Goal: Information Seeking & Learning: Get advice/opinions

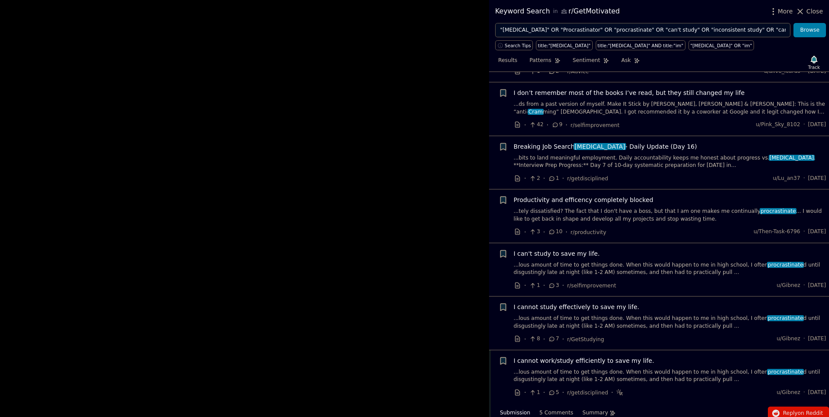
scroll to position [3961, 0]
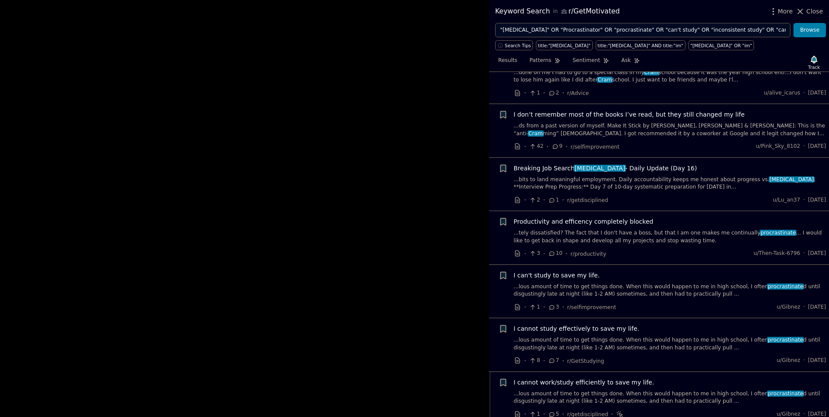
click at [572, 217] on div "Productivity and efficency completely blocked ...tely dissatisfied? The fact th…" at bounding box center [669, 237] width 312 height 41
click at [578, 229] on link "...tely dissatisfied? The fact that I don't have a boss, but that I am one make…" at bounding box center [669, 236] width 312 height 15
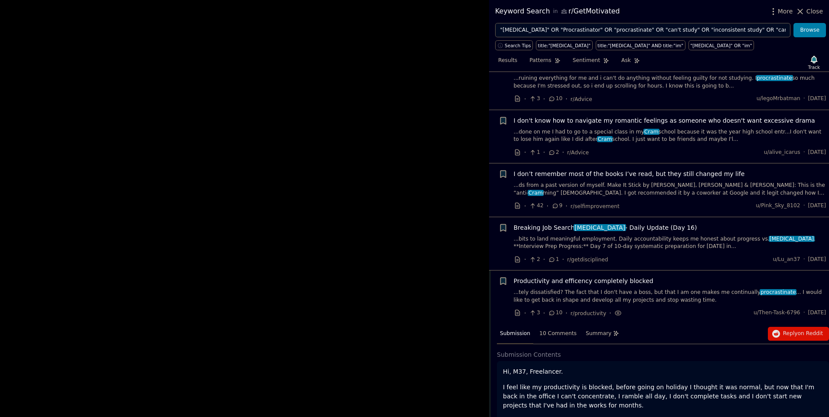
scroll to position [3893, 0]
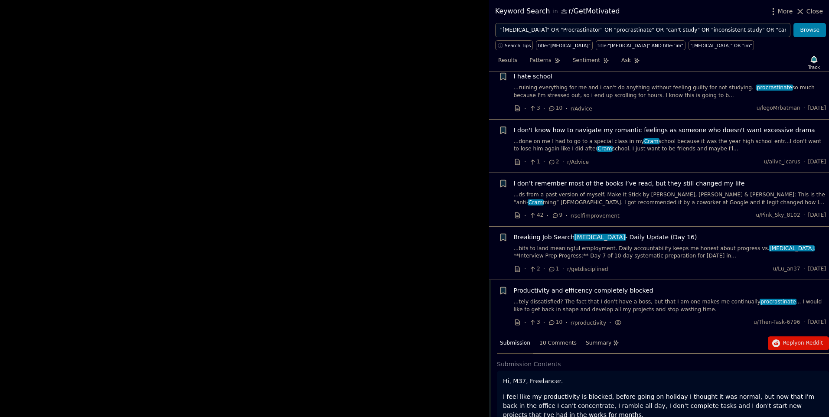
click at [589, 245] on link "...bits to land meaningful employment. Daily accountability keeps me honest abo…" at bounding box center [669, 252] width 312 height 15
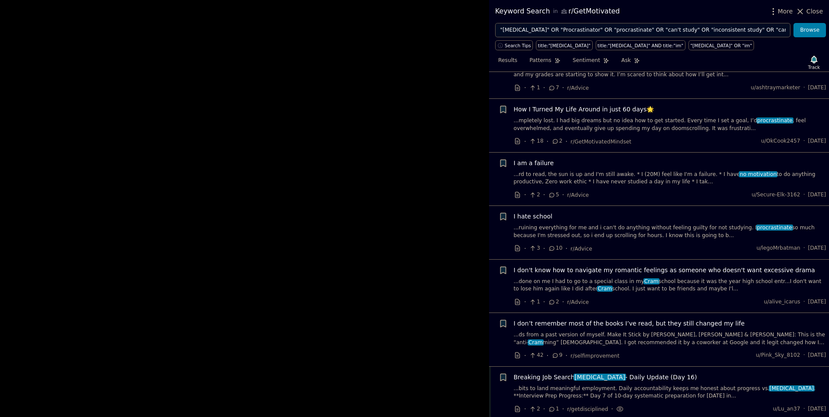
scroll to position [3752, 0]
click at [593, 224] on link "...ruining everything for me and i can't do anything without feeling guilty for…" at bounding box center [669, 231] width 312 height 15
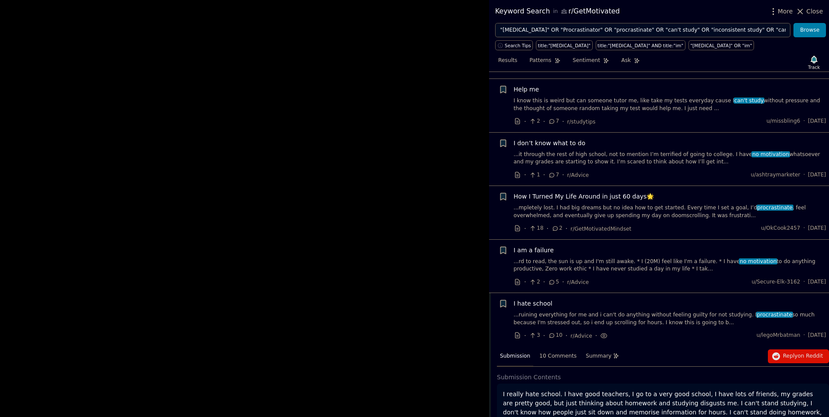
scroll to position [3649, 0]
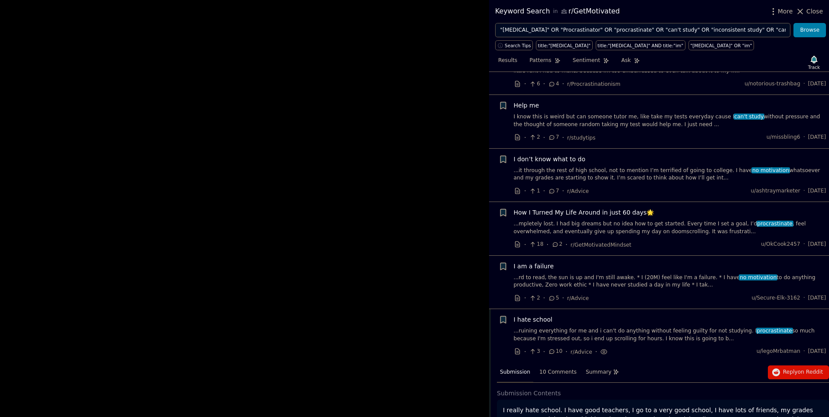
click at [648, 274] on link "...rd to read, the sun is up and I'm still awake. * I (20M) feel like I'm a fai…" at bounding box center [669, 281] width 312 height 15
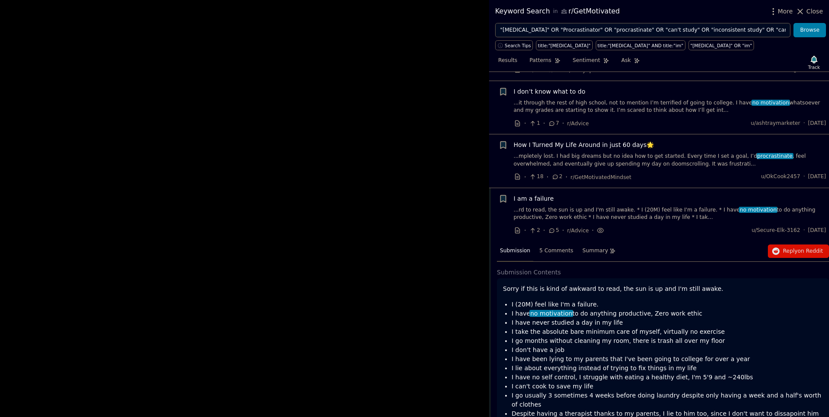
scroll to position [3682, 0]
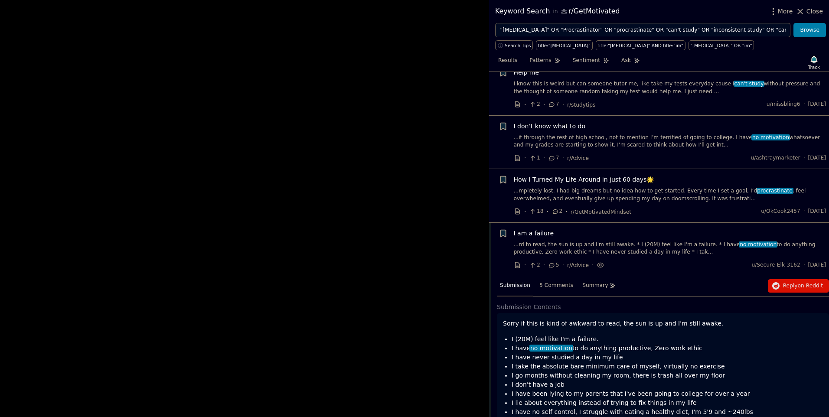
click at [598, 187] on link "...mpletely lost. I had big dreams but no idea how to get started. Every time I…" at bounding box center [669, 194] width 312 height 15
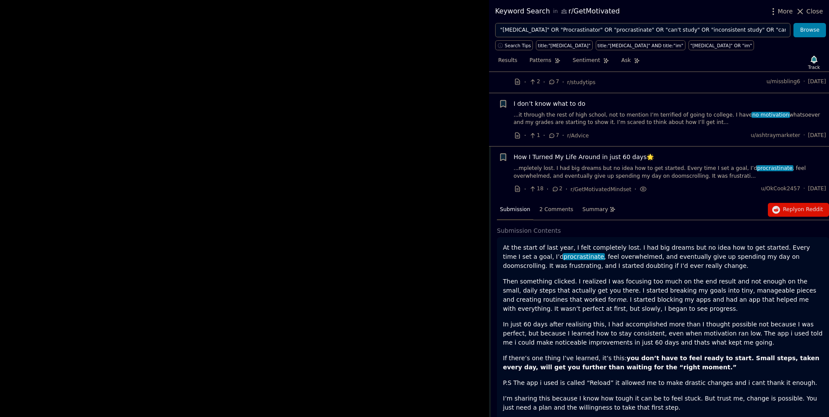
scroll to position [3745, 0]
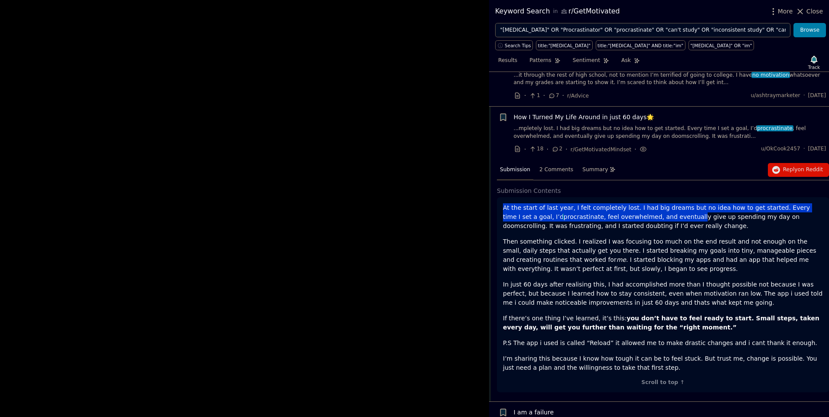
drag, startPoint x: 507, startPoint y: 172, endPoint x: 636, endPoint y: 184, distance: 130.1
click at [636, 203] on p "At the start of last year, I felt completely lost. I had big dreams but no idea…" at bounding box center [663, 216] width 320 height 27
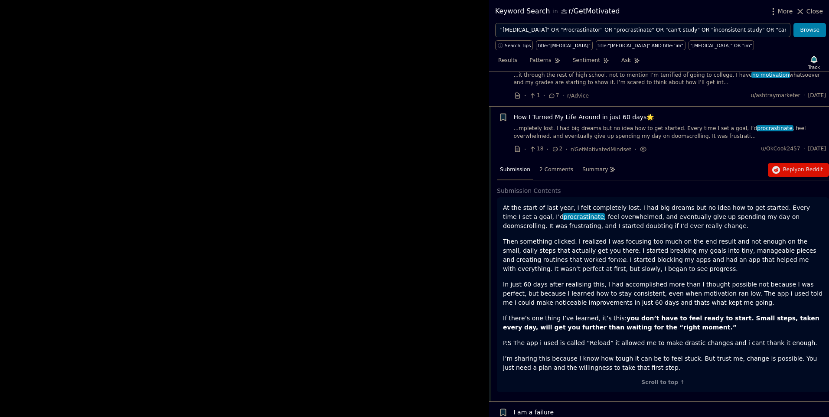
drag, startPoint x: 636, startPoint y: 184, endPoint x: 631, endPoint y: 196, distance: 13.0
click at [631, 203] on div "At the start of last year, I felt completely lost. I had big dreams but no idea…" at bounding box center [663, 287] width 320 height 169
drag, startPoint x: 502, startPoint y: 168, endPoint x: 682, endPoint y: 177, distance: 180.5
click at [682, 197] on div "At the start of last year, I felt completely lost. I had big dreams but no idea…" at bounding box center [663, 294] width 332 height 195
drag, startPoint x: 682, startPoint y: 177, endPoint x: 668, endPoint y: 192, distance: 21.1
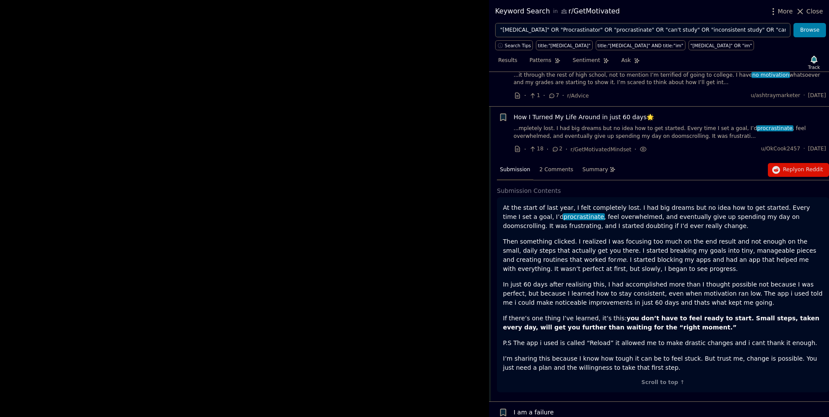
click at [668, 203] on p "At the start of last year, I felt completely lost. I had big dreams but no idea…" at bounding box center [663, 216] width 320 height 27
drag, startPoint x: 501, startPoint y: 183, endPoint x: 627, endPoint y: 186, distance: 126.6
click at [627, 197] on div "At the start of last year, I felt completely lost. I had big dreams but no idea…" at bounding box center [663, 294] width 332 height 195
drag, startPoint x: 627, startPoint y: 186, endPoint x: 634, endPoint y: 192, distance: 8.9
click at [634, 203] on p "At the start of last year, I felt completely lost. I had big dreams but no idea…" at bounding box center [663, 216] width 320 height 27
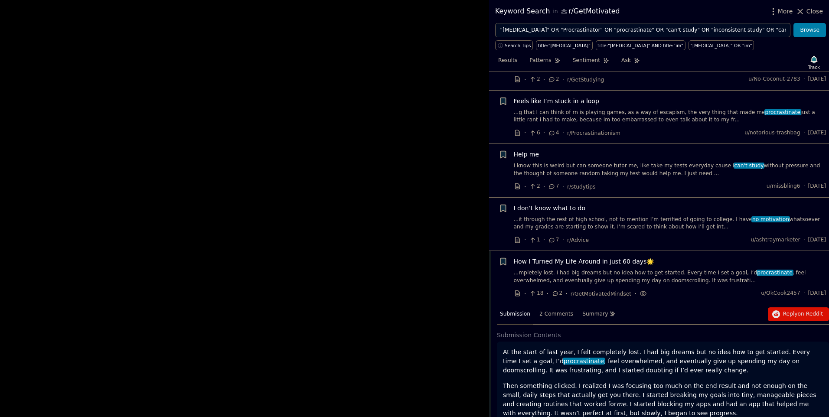
click at [556, 216] on link "...it through the rest of high school, not to mention I’m terrified of going to…" at bounding box center [669, 223] width 312 height 15
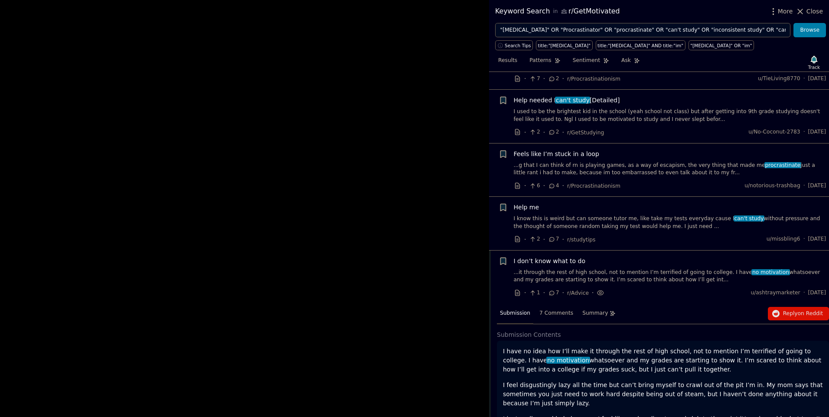
scroll to position [3547, 0]
click at [611, 204] on div "Help me I know this is weird but can someone tutor me, like take my tests every…" at bounding box center [669, 224] width 312 height 41
click at [610, 216] on link "I know this is weird but can someone tutor me, like take my tests everyday caus…" at bounding box center [669, 223] width 312 height 15
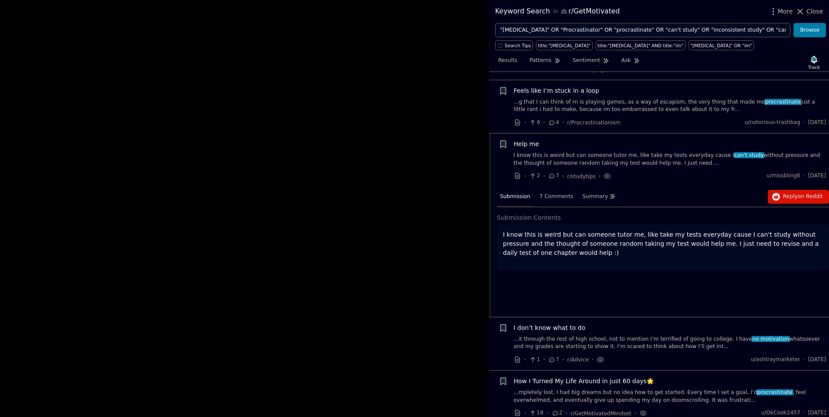
scroll to position [3609, 0]
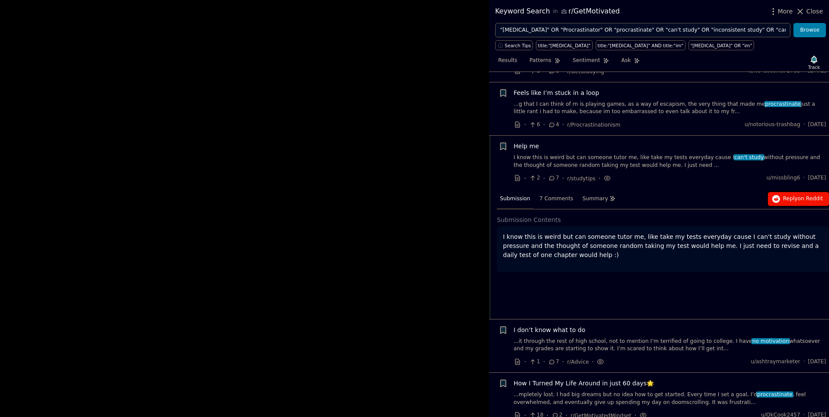
click at [812, 195] on span "on Reddit" at bounding box center [809, 198] width 25 height 6
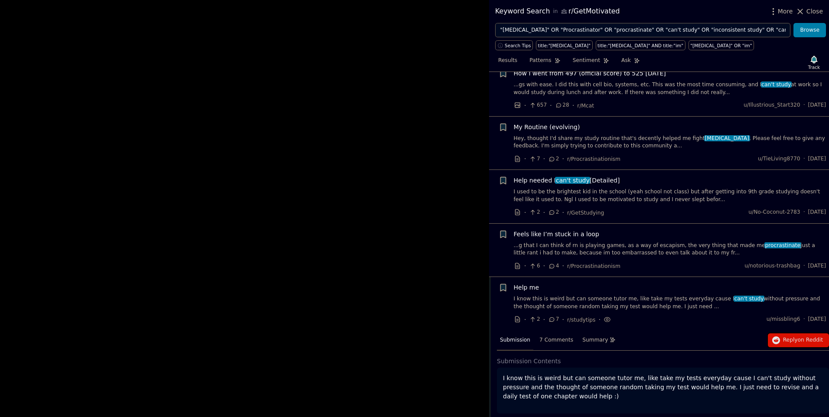
scroll to position [3464, 0]
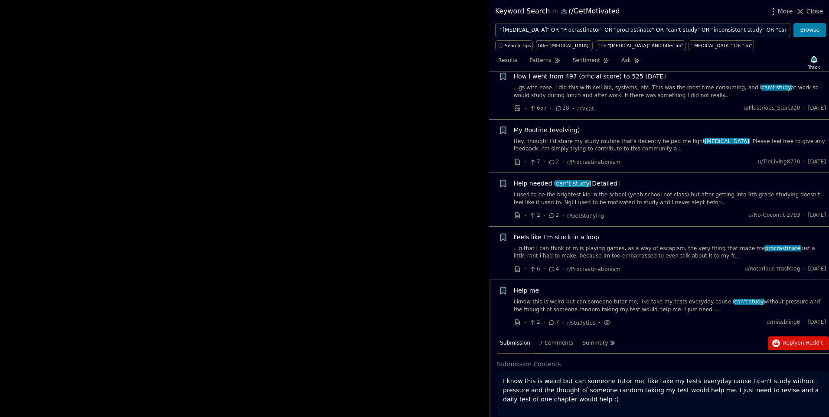
click at [652, 245] on link "...g that I can think of rn is playing games, as a way of escapism, the very th…" at bounding box center [669, 252] width 312 height 15
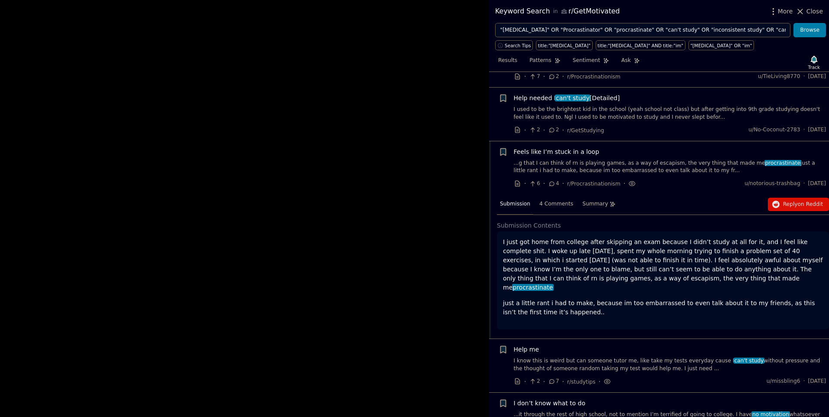
scroll to position [3526, 0]
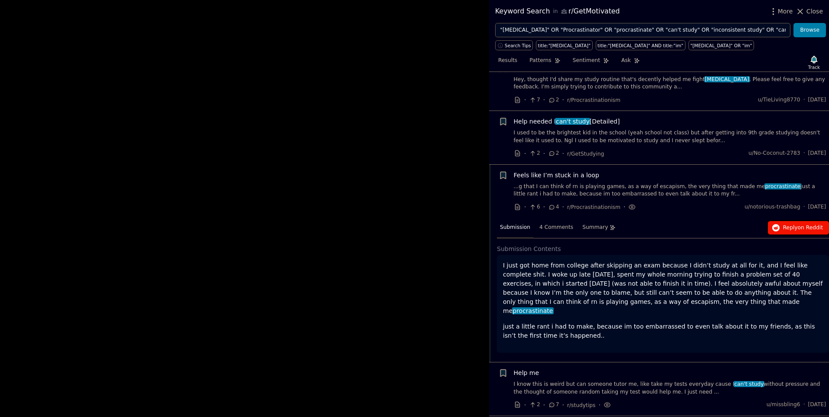
click at [799, 224] on span "on Reddit" at bounding box center [809, 227] width 25 height 6
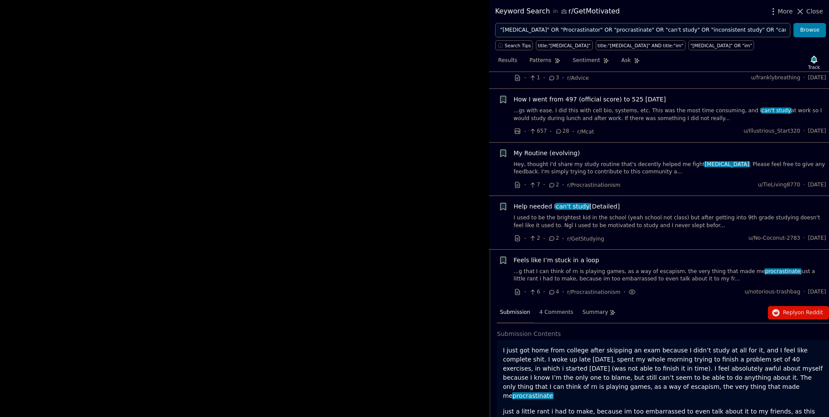
scroll to position [3440, 0]
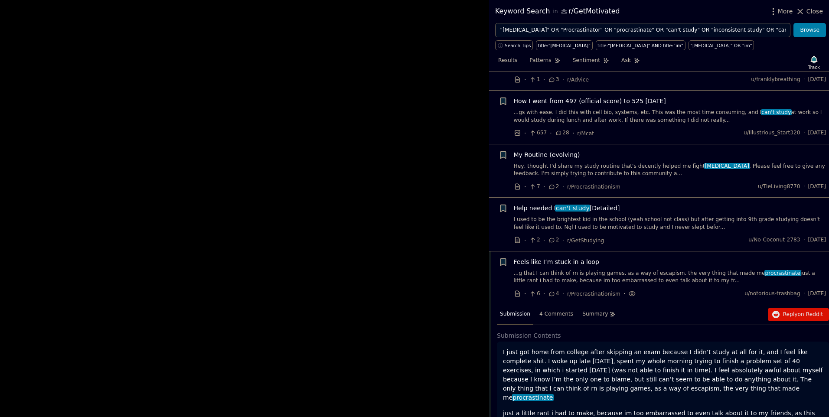
drag, startPoint x: 591, startPoint y: 190, endPoint x: 583, endPoint y: 184, distance: 10.2
click at [583, 216] on link "I used to be the brightest kid in the school (yeah school not class) but after …" at bounding box center [669, 223] width 312 height 15
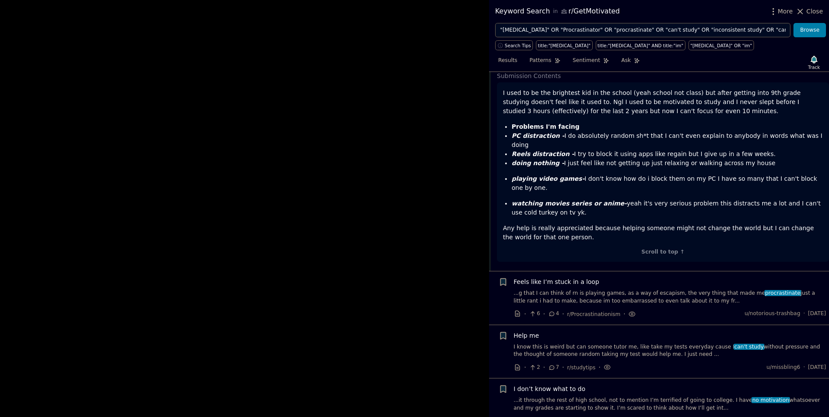
scroll to position [3646, 0]
click at [583, 289] on link "...g that I can think of rn is playing games, as a way of escapism, the very th…" at bounding box center [669, 296] width 312 height 15
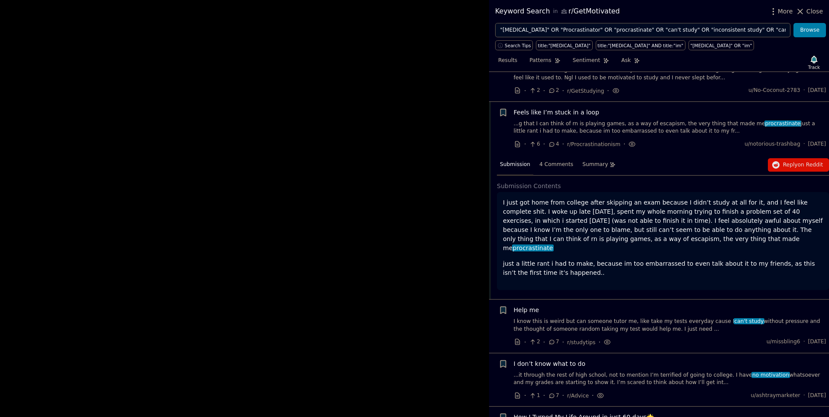
scroll to position [3584, 0]
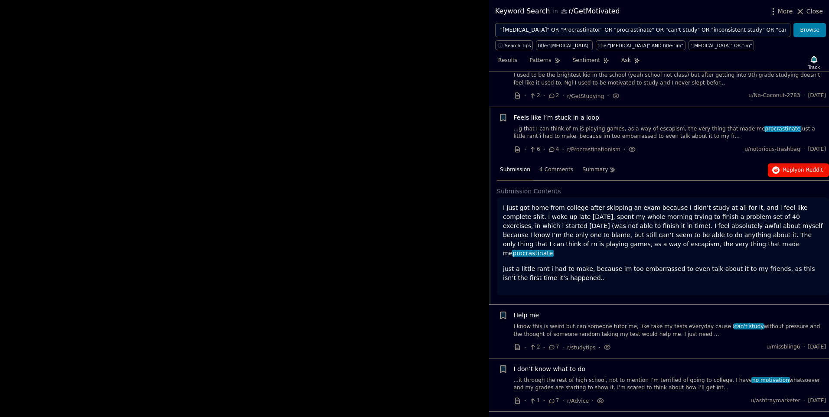
click at [783, 166] on span "Reply on Reddit" at bounding box center [803, 170] width 40 height 8
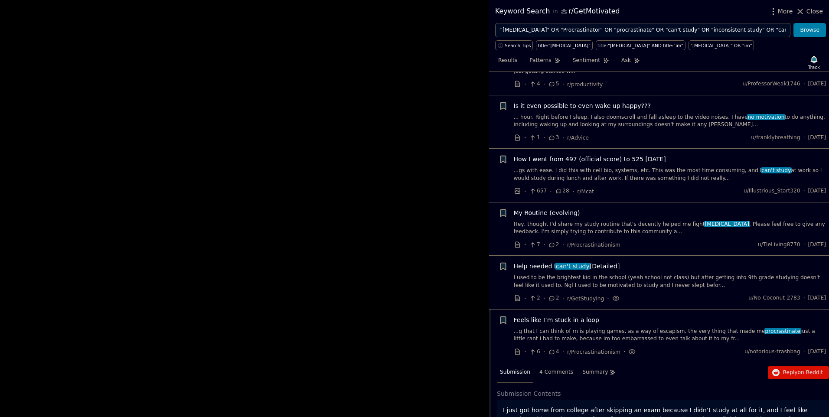
click at [572, 274] on link "I used to be the brightest kid in the school (yeah school not class) but after …" at bounding box center [669, 281] width 312 height 15
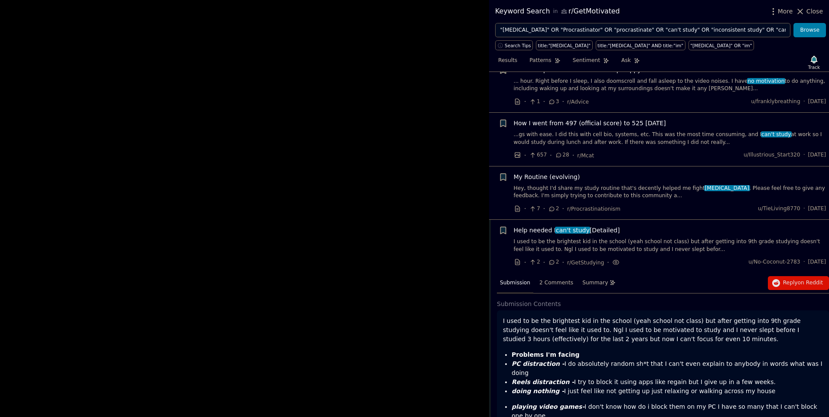
scroll to position [3415, 0]
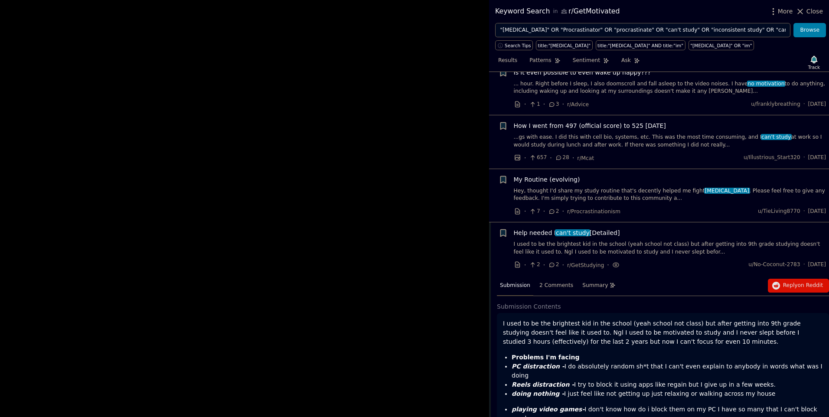
click at [585, 187] on link "Hey, thought I'd share my study routine that's decently helped me fight procras…" at bounding box center [669, 194] width 312 height 15
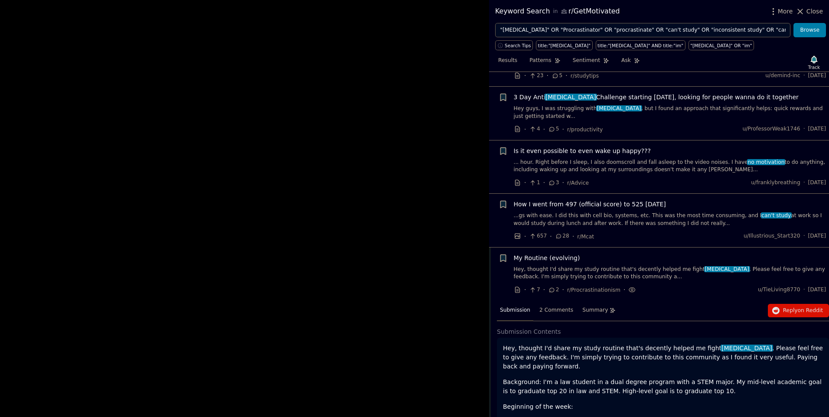
scroll to position [3333, 0]
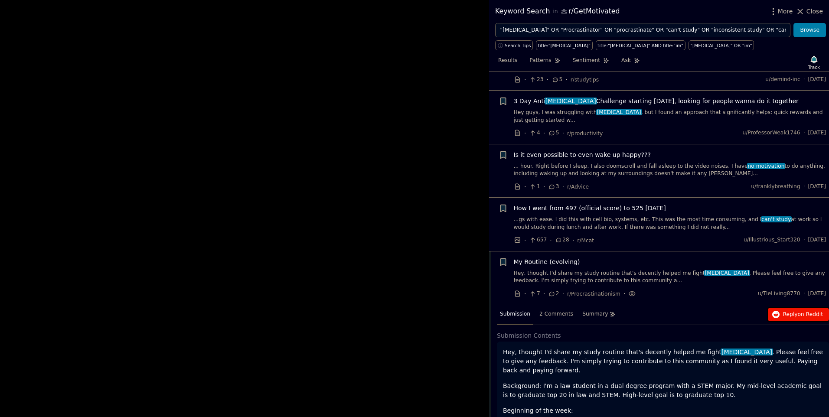
click at [783, 311] on span "Reply on Reddit" at bounding box center [803, 315] width 40 height 8
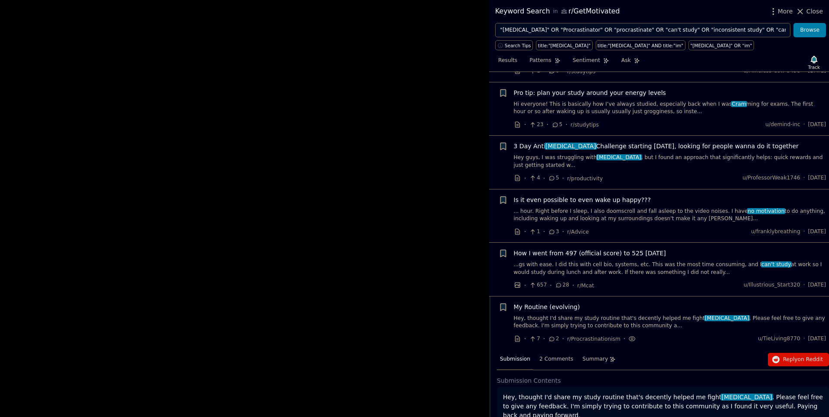
scroll to position [3275, 0]
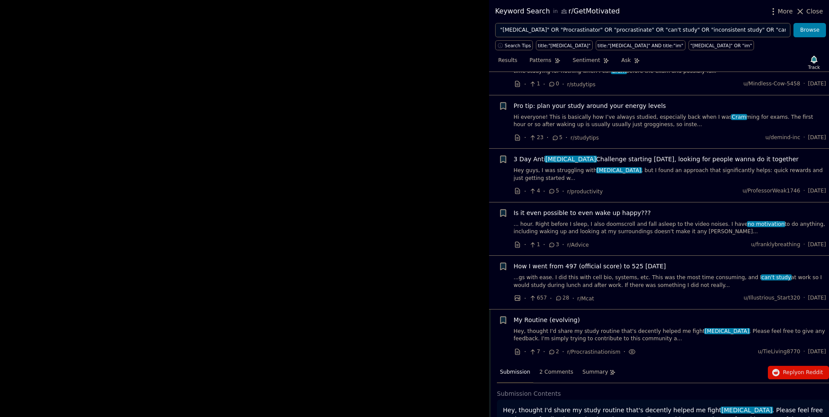
click at [608, 274] on link "...gs with ease. I did this with cell bio, systems, etc. This was the most time…" at bounding box center [669, 281] width 312 height 15
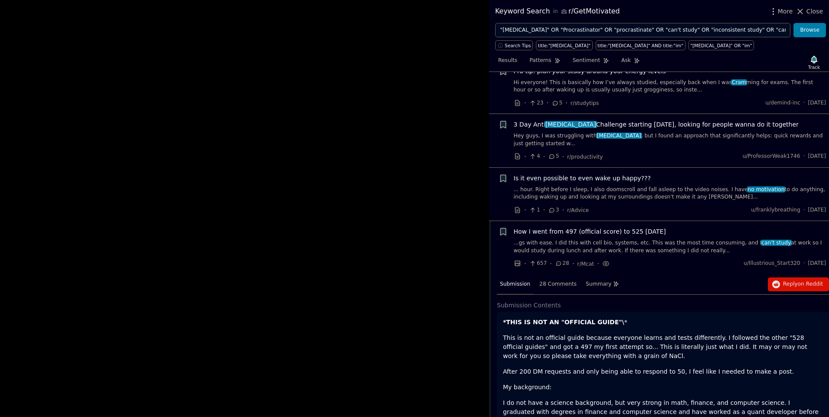
scroll to position [3308, 0]
click at [585, 187] on link "... hour. Right before I sleep, I also doomscroll and fall asleep to the video …" at bounding box center [669, 194] width 312 height 15
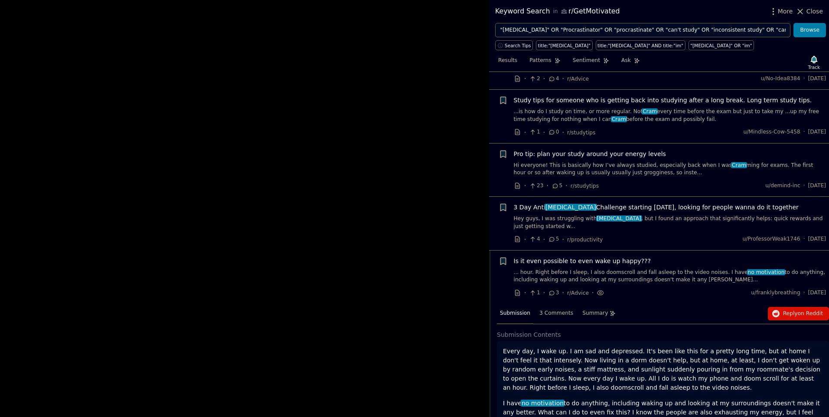
scroll to position [3226, 0]
click at [570, 216] on link "Hey guys, I was struggling with procrastination , but I found an approach that …" at bounding box center [669, 223] width 312 height 15
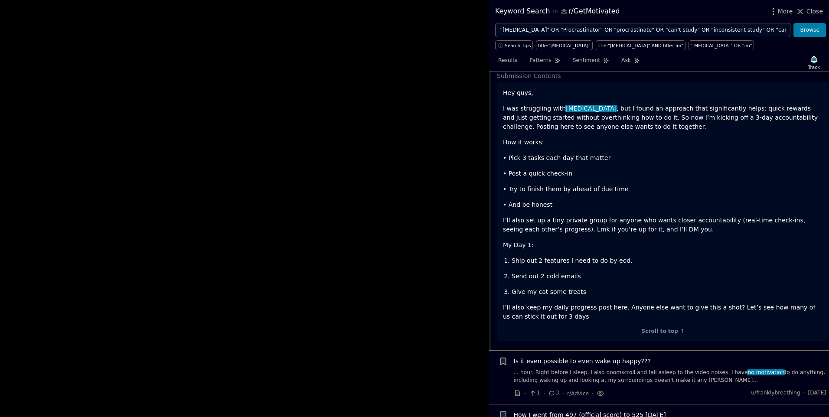
scroll to position [3432, 0]
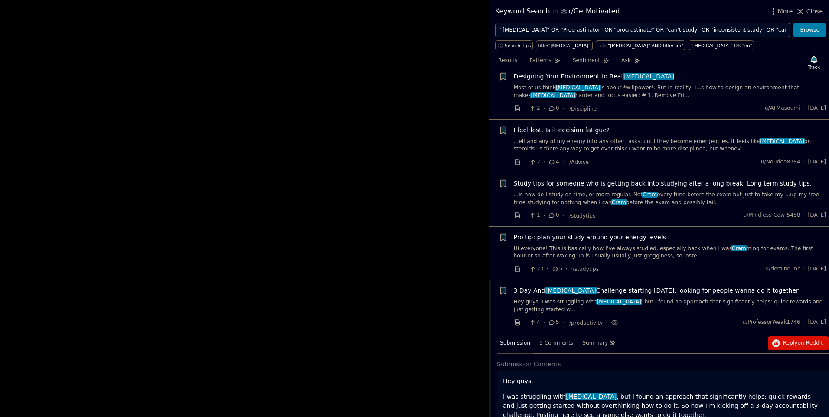
click at [579, 245] on link "Hi everyone! This is basically how I’ve always studied, especially back when I …" at bounding box center [669, 252] width 312 height 15
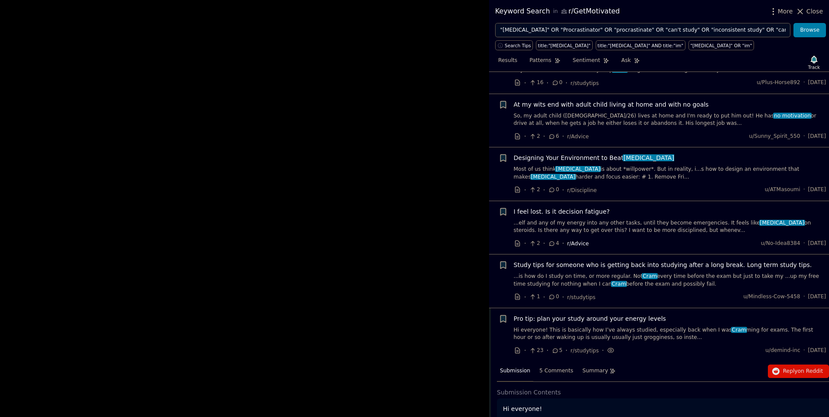
scroll to position [3061, 0]
click at [552, 274] on link "...is how do I study on time, or more regular. Not Cram every time before the e…" at bounding box center [669, 281] width 312 height 15
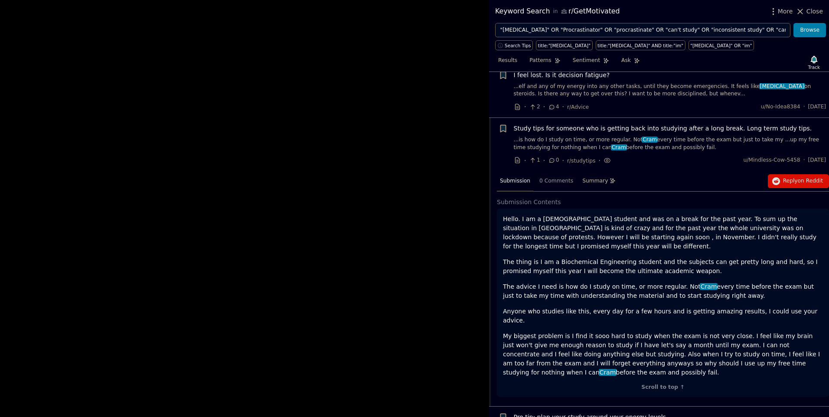
scroll to position [3210, 0]
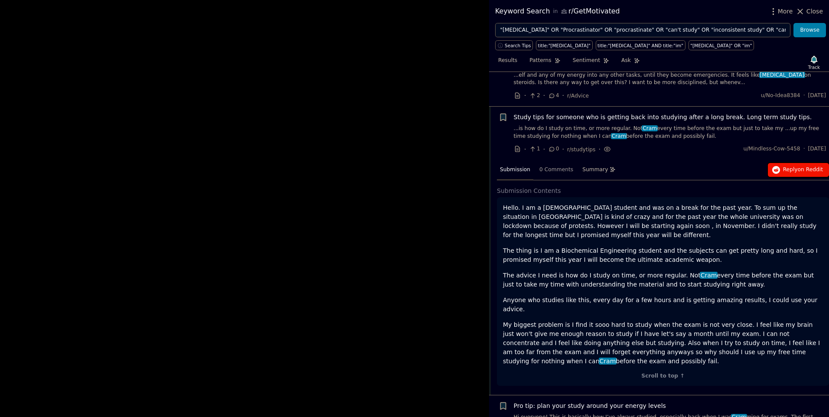
click at [784, 166] on span "Reply on Reddit" at bounding box center [803, 170] width 40 height 8
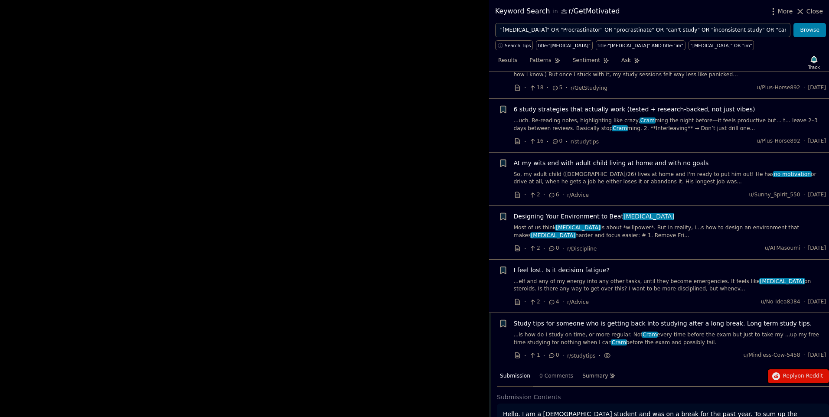
scroll to position [3094, 0]
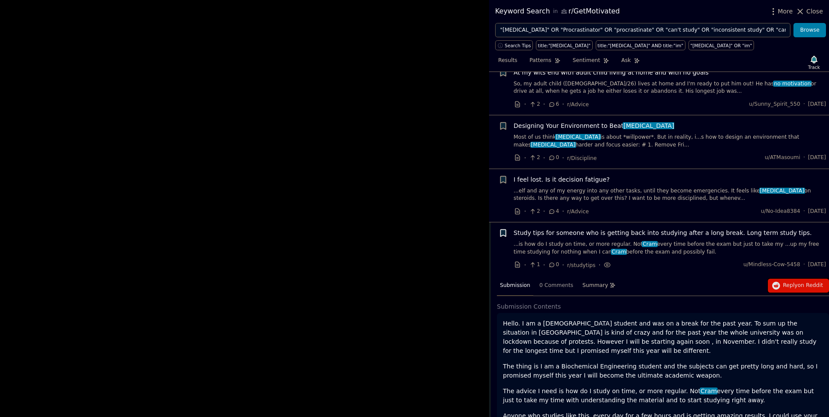
click at [504, 228] on icon "button" at bounding box center [502, 232] width 9 height 9
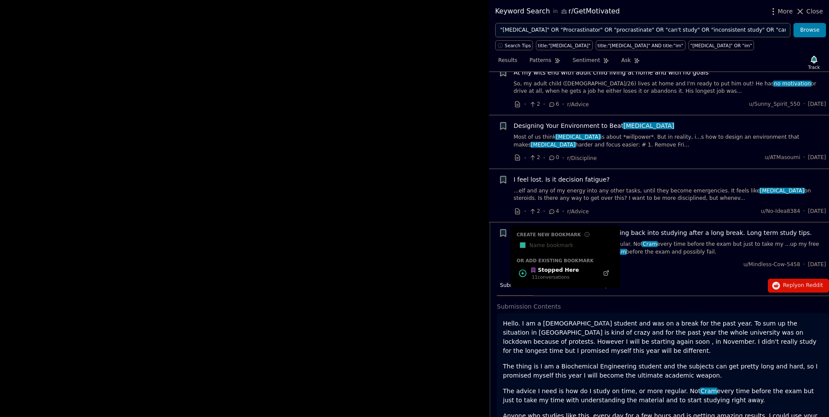
click at [551, 266] on div "Stopped Here" at bounding box center [554, 270] width 49 height 8
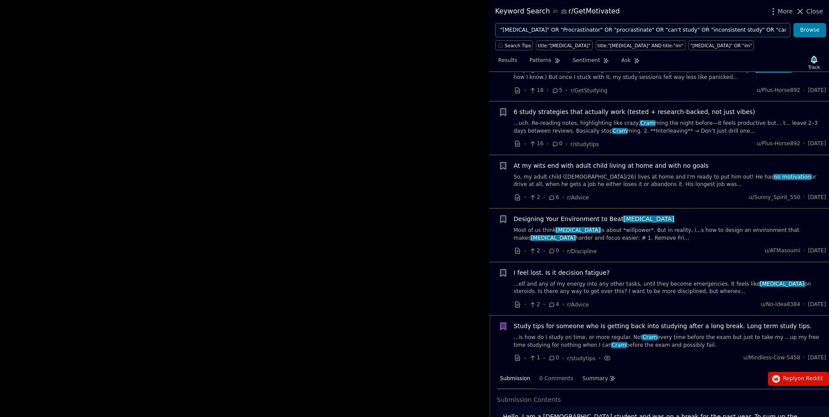
scroll to position [2998, 0]
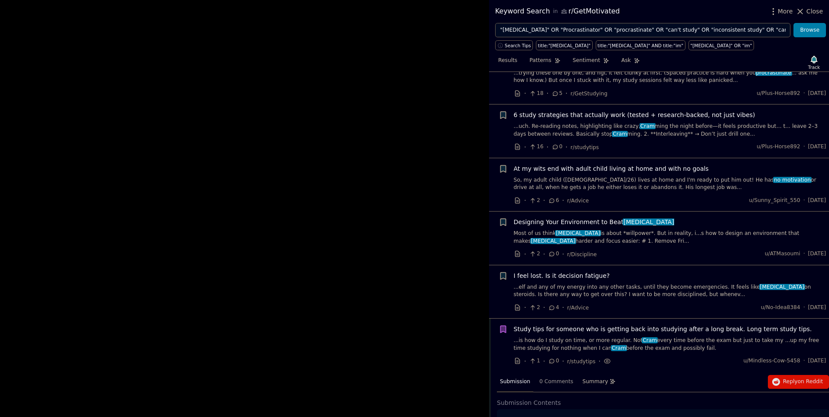
click at [643, 283] on link "...elf and any of my energy into any other tasks, until they become emergencies…" at bounding box center [669, 290] width 312 height 15
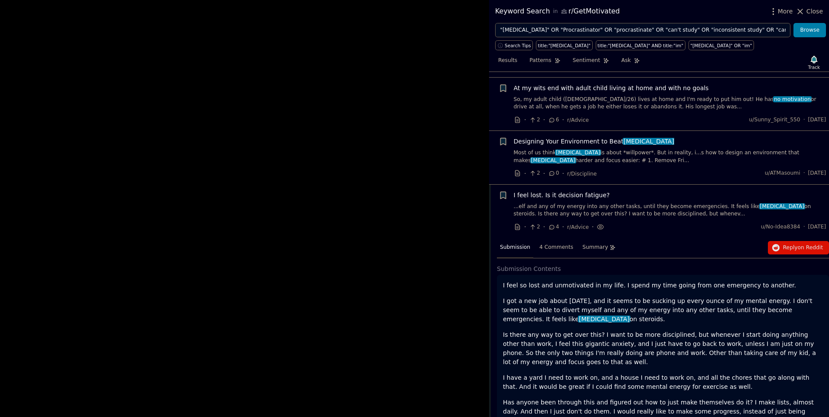
scroll to position [3012, 0]
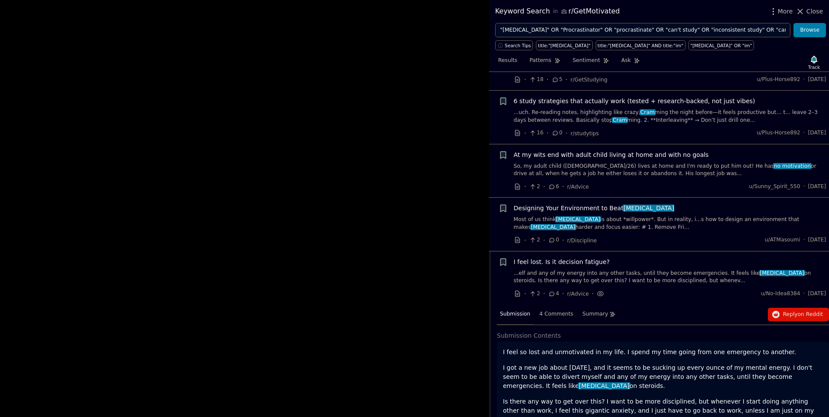
click at [591, 216] on link "Most of us think procrastination is about *willpower*. But in reality, i...s ho…" at bounding box center [669, 223] width 312 height 15
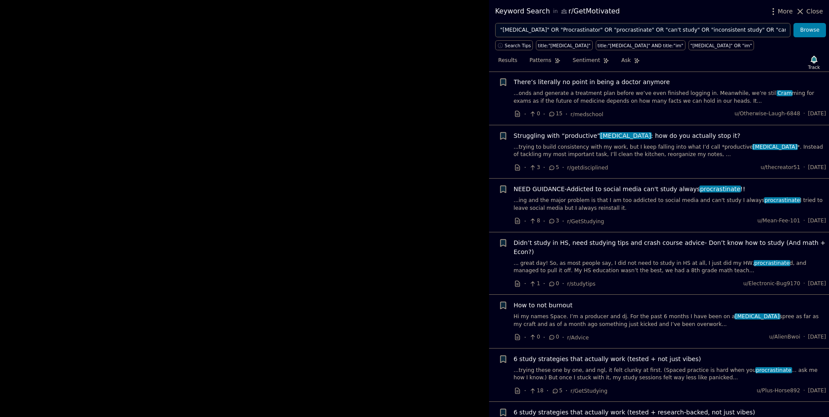
scroll to position [2698, 0]
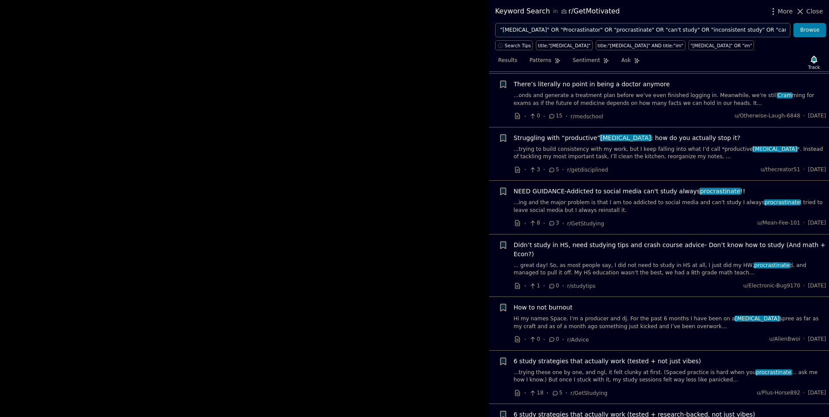
click at [591, 262] on link "... great day! So, as most people say, I did not need to study in HS at all, I …" at bounding box center [669, 269] width 312 height 15
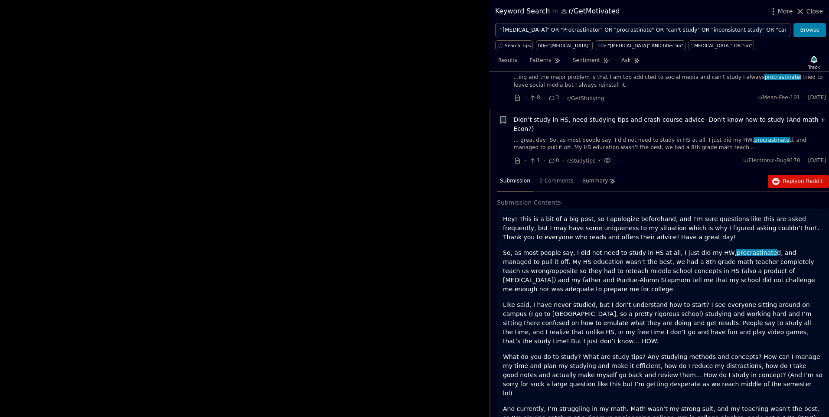
scroll to position [2835, 0]
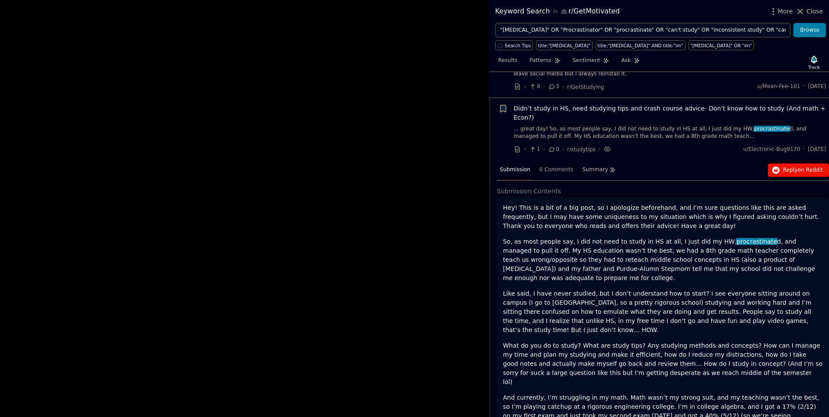
click at [793, 166] on span "Reply on Reddit" at bounding box center [803, 170] width 40 height 8
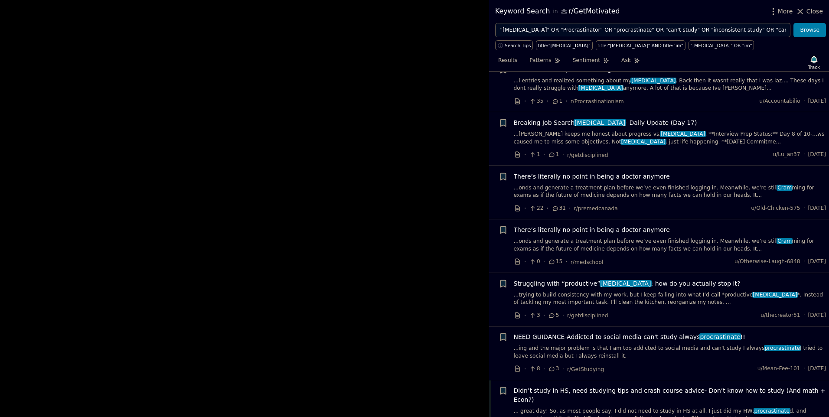
scroll to position [2546, 0]
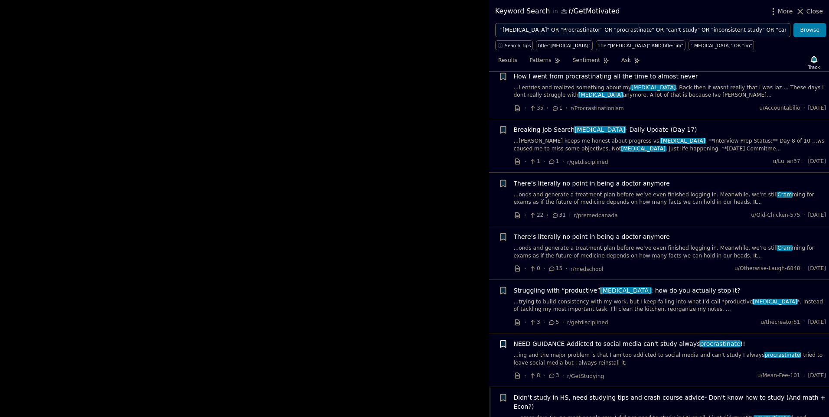
click at [502, 341] on icon "button" at bounding box center [502, 344] width 5 height 7
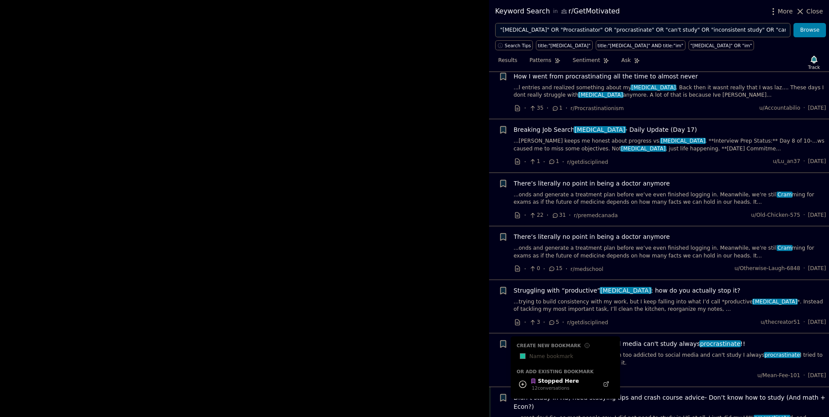
click at [728, 351] on link "...ing and the major problem is that I am too addicted to social media and can'…" at bounding box center [669, 358] width 312 height 15
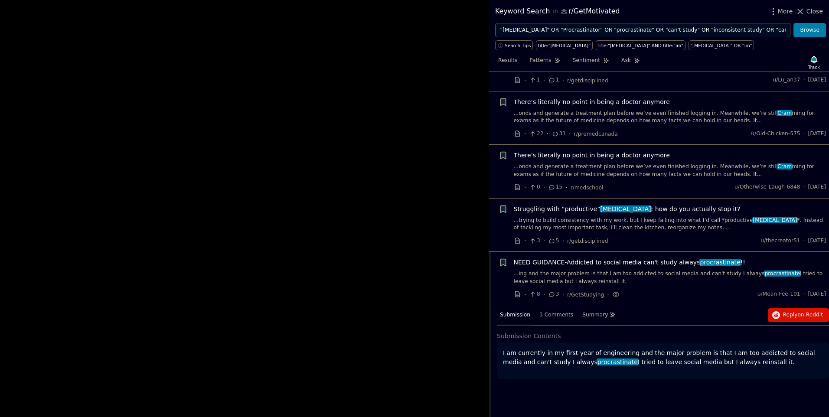
scroll to position [2680, 0]
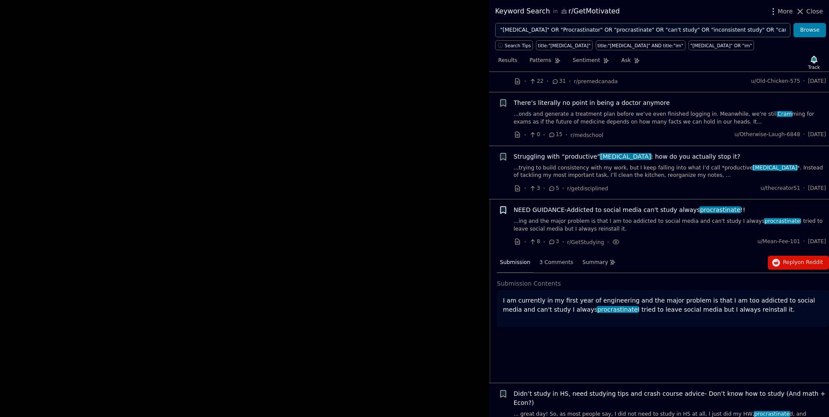
click at [506, 205] on icon "button" at bounding box center [502, 209] width 9 height 9
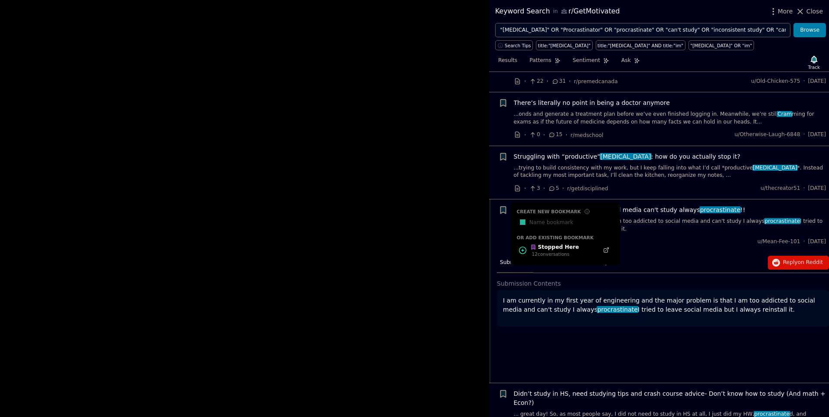
click at [556, 244] on div "Stopped Here" at bounding box center [554, 248] width 49 height 8
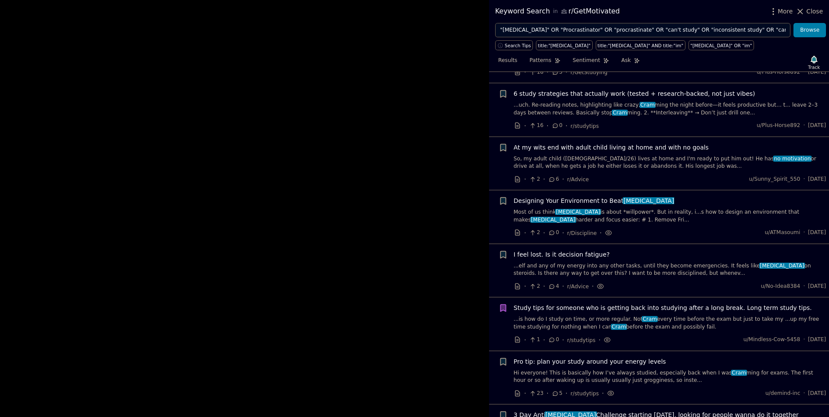
scroll to position [3142, 0]
